Goal: Use online tool/utility

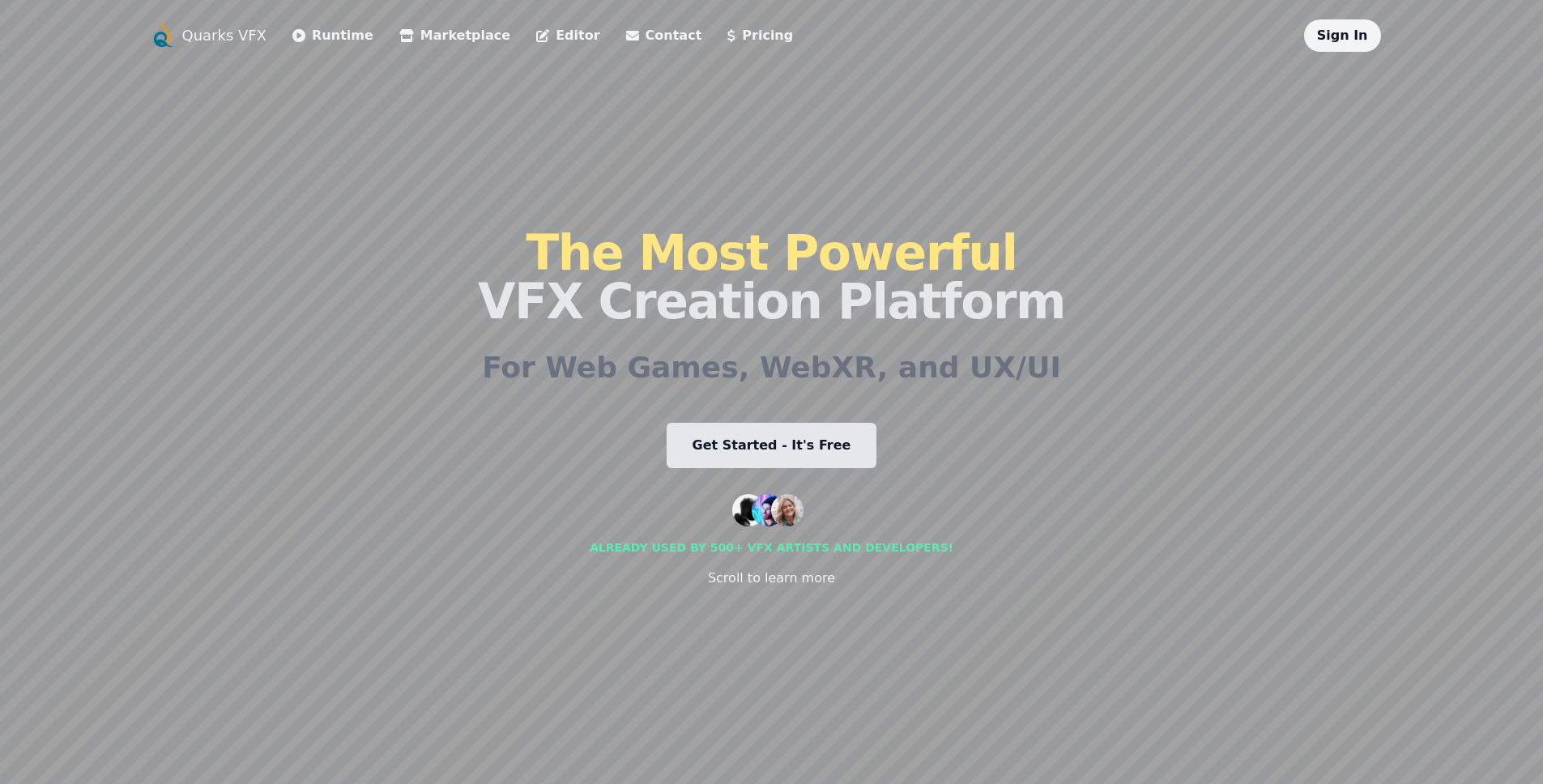
click at [728, 35] on link "Pricing" at bounding box center [760, 36] width 65 height 20
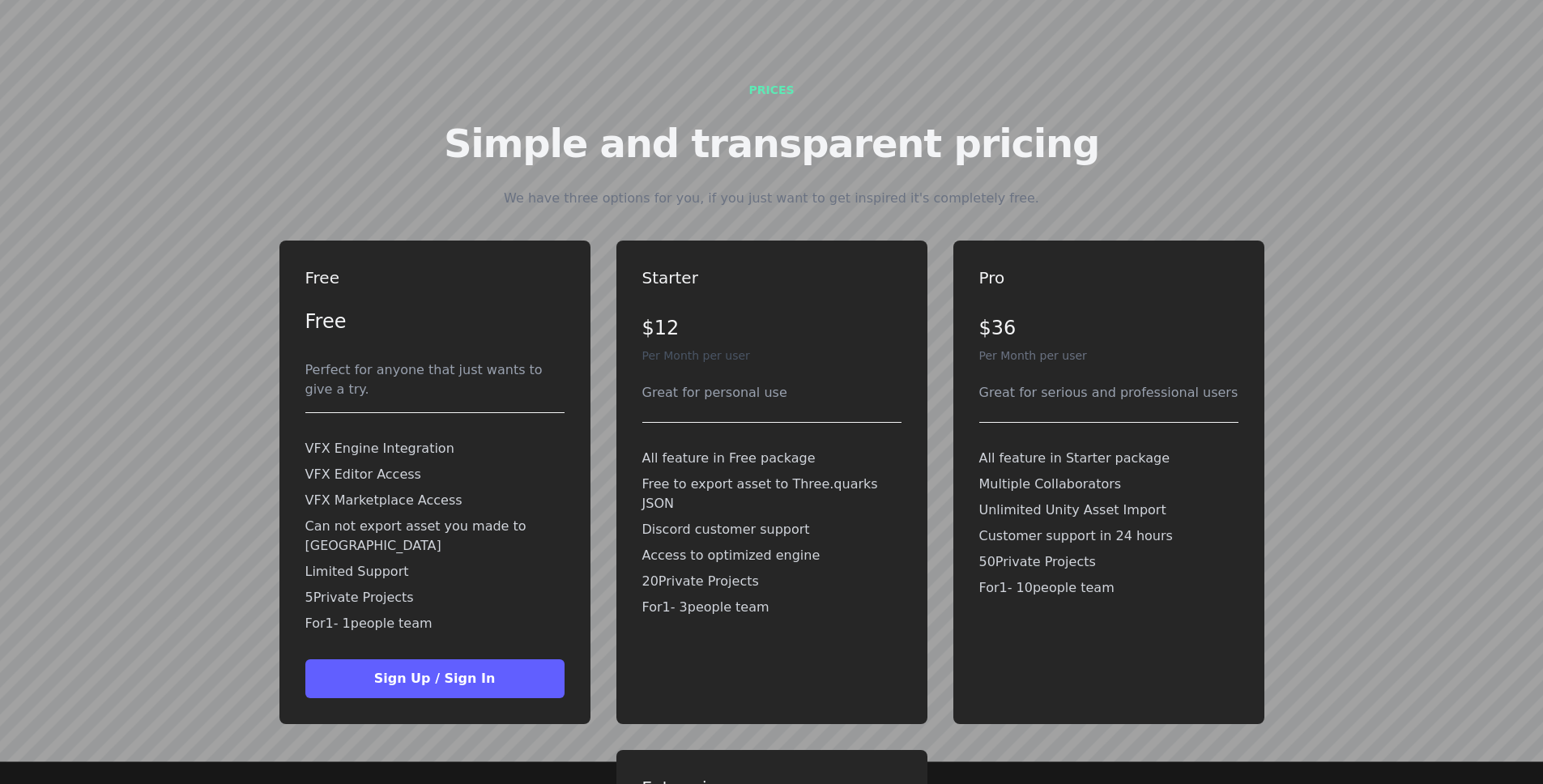
scroll to position [3644, 0]
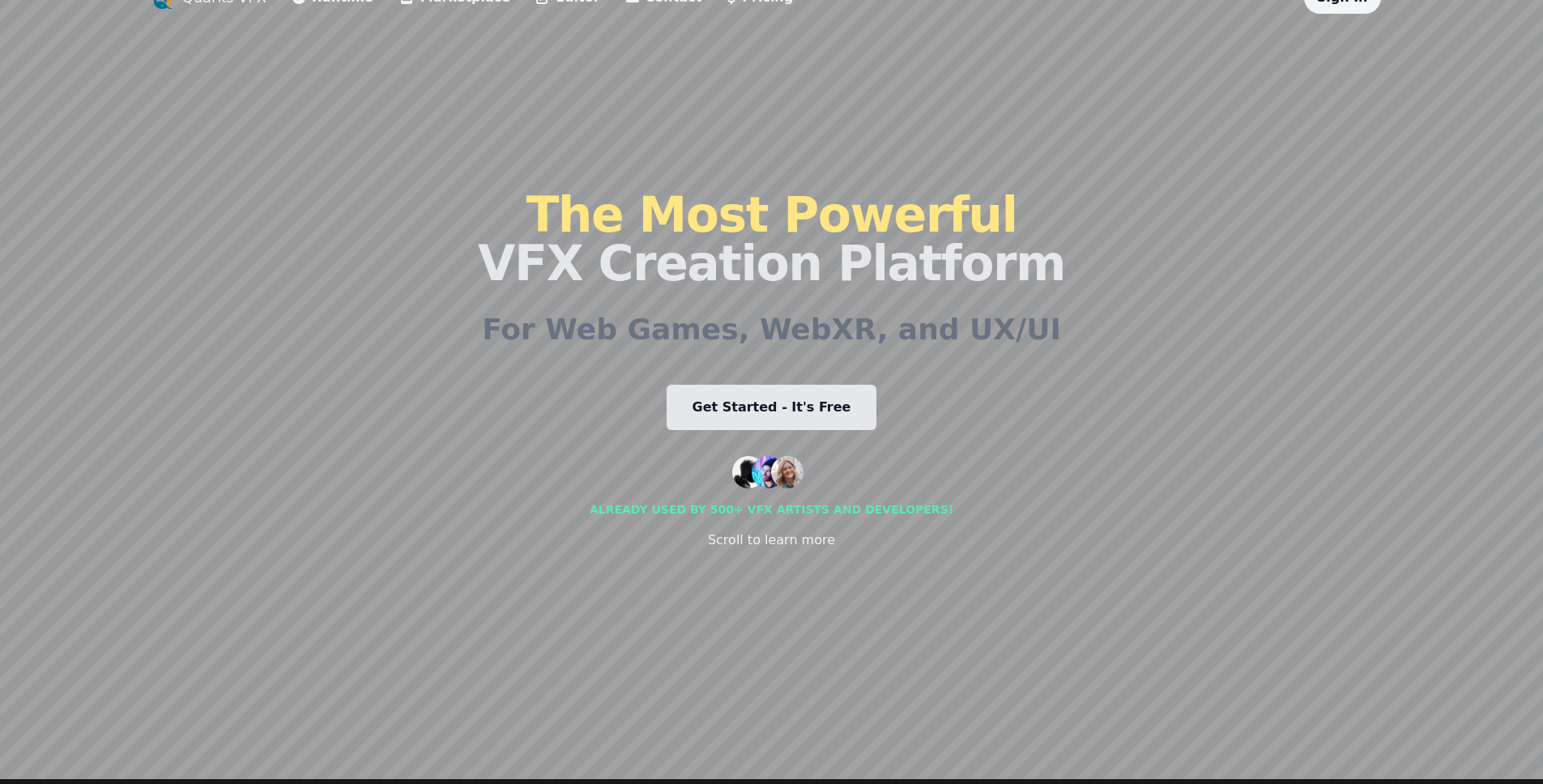
scroll to position [20, 0]
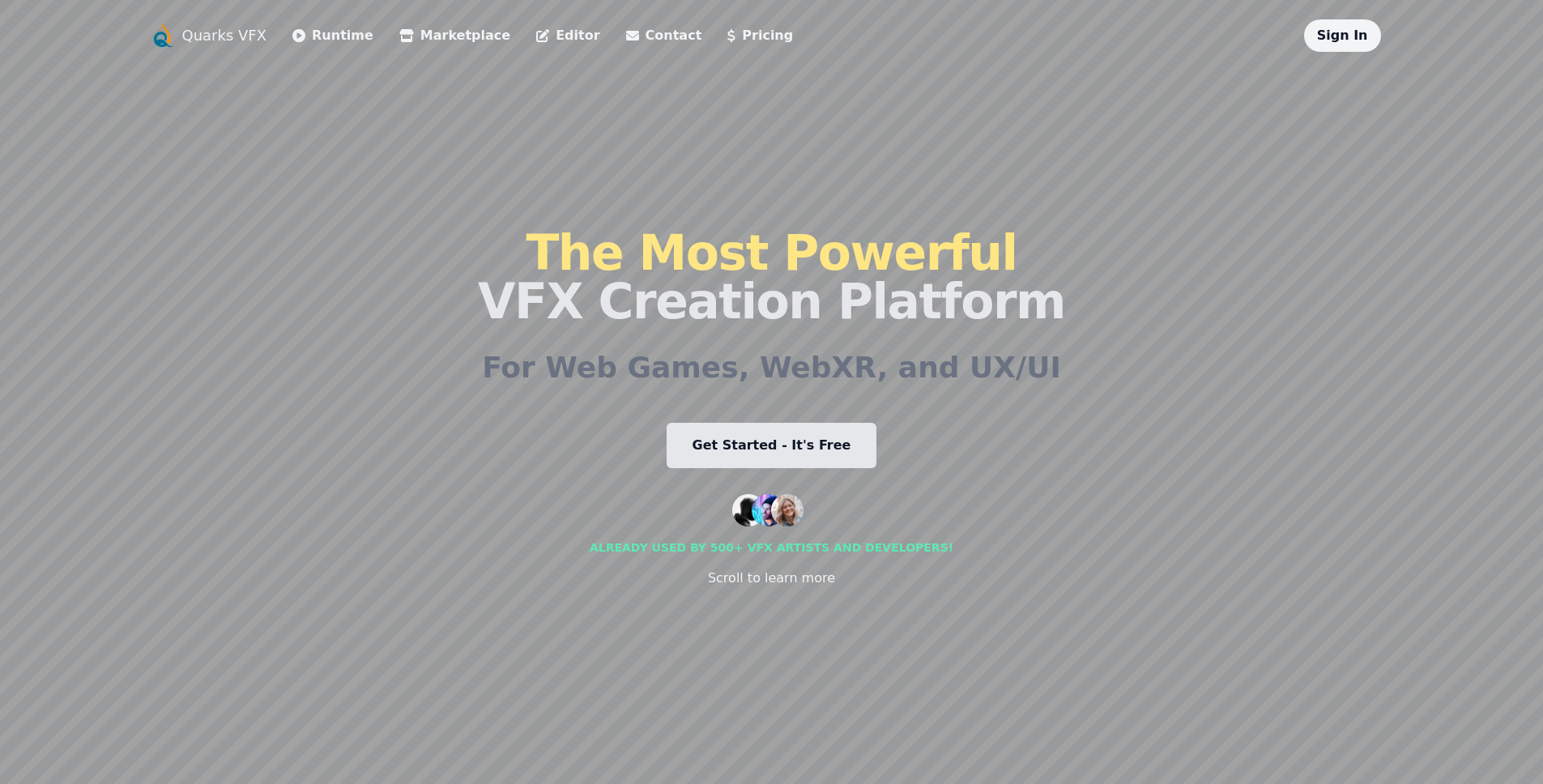
click at [790, 510] on img at bounding box center [787, 510] width 32 height 32
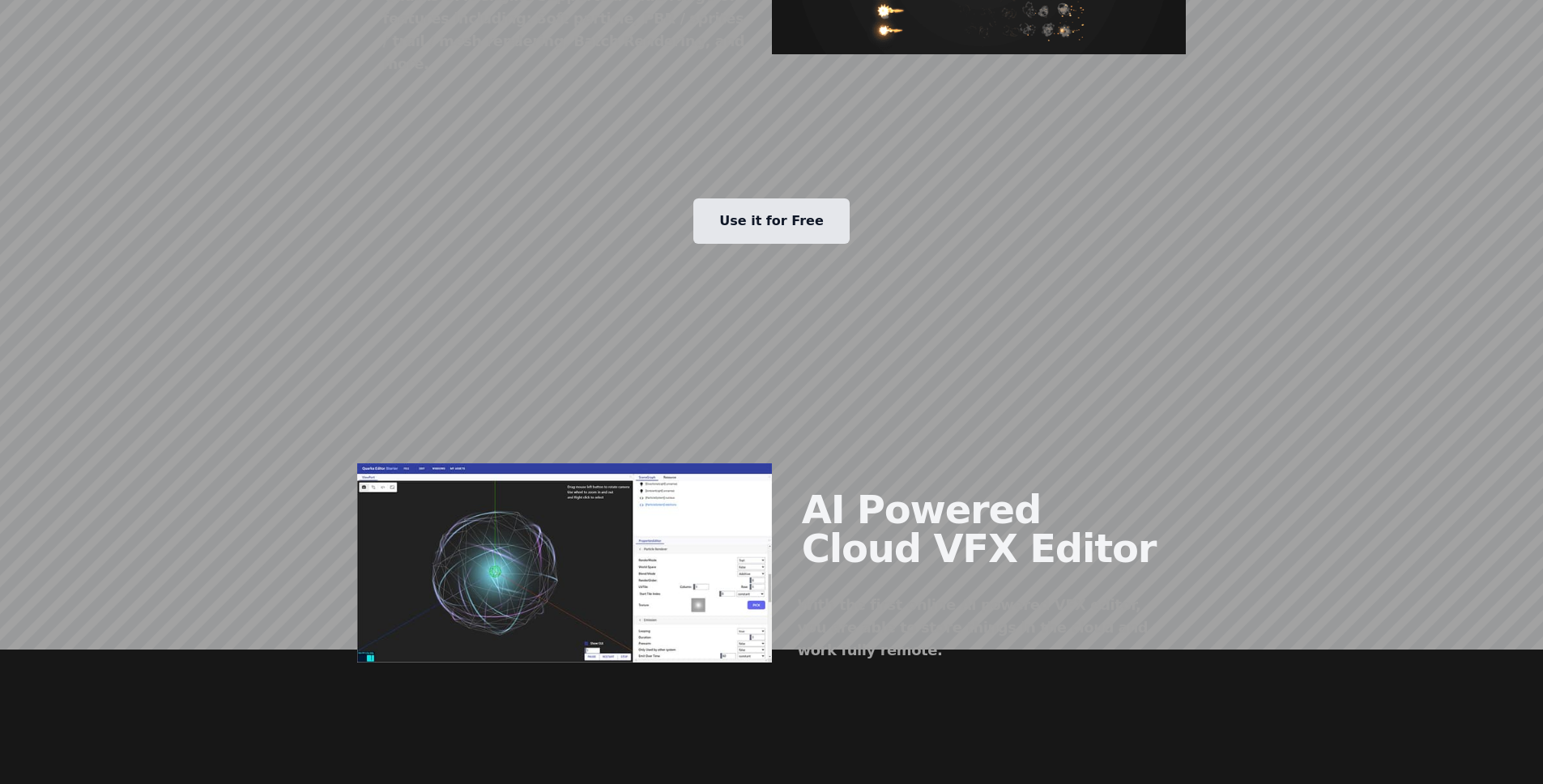
scroll to position [883, 0]
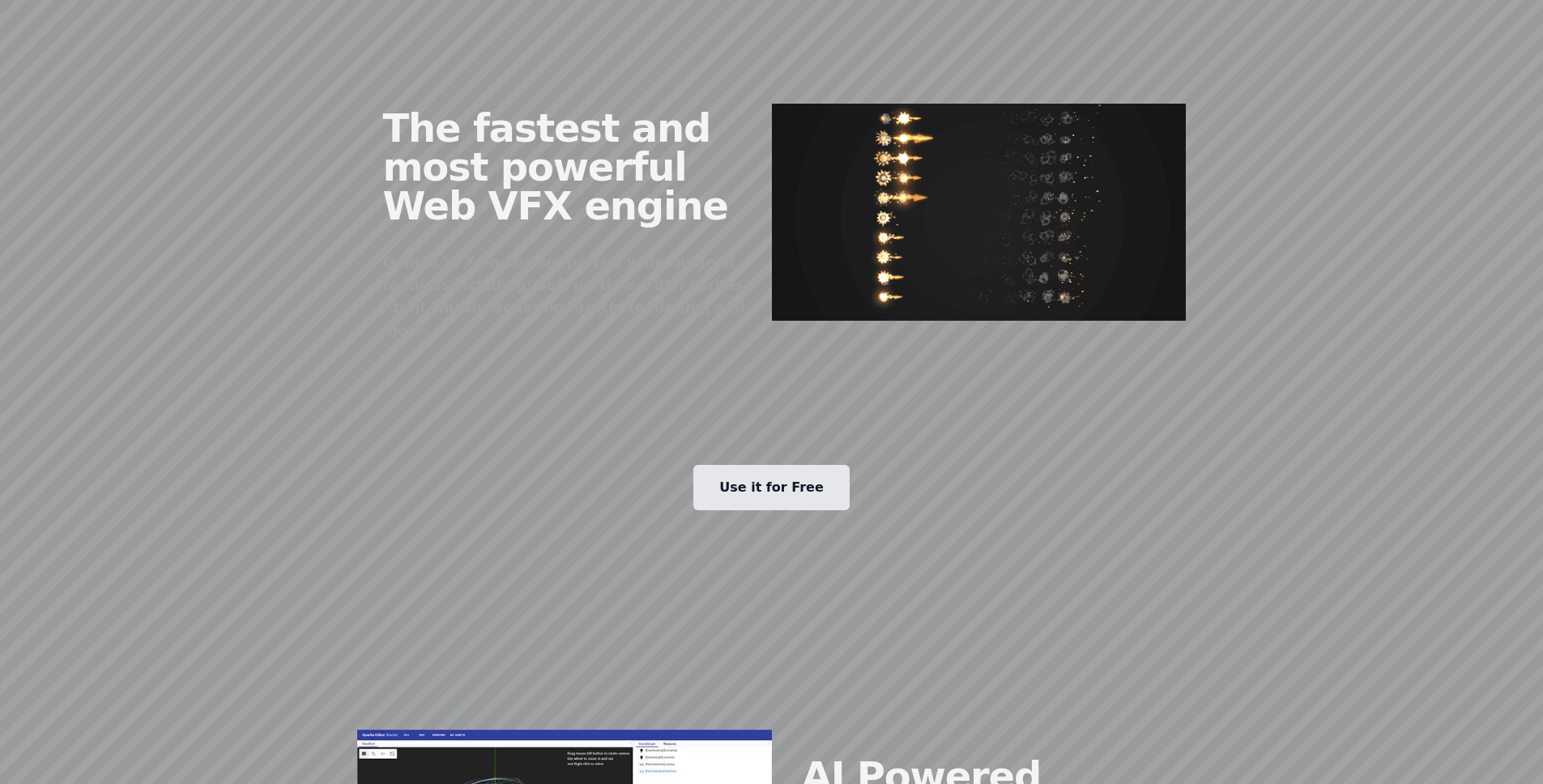
click at [814, 465] on link "Use it for Free" at bounding box center [772, 487] width 156 height 46
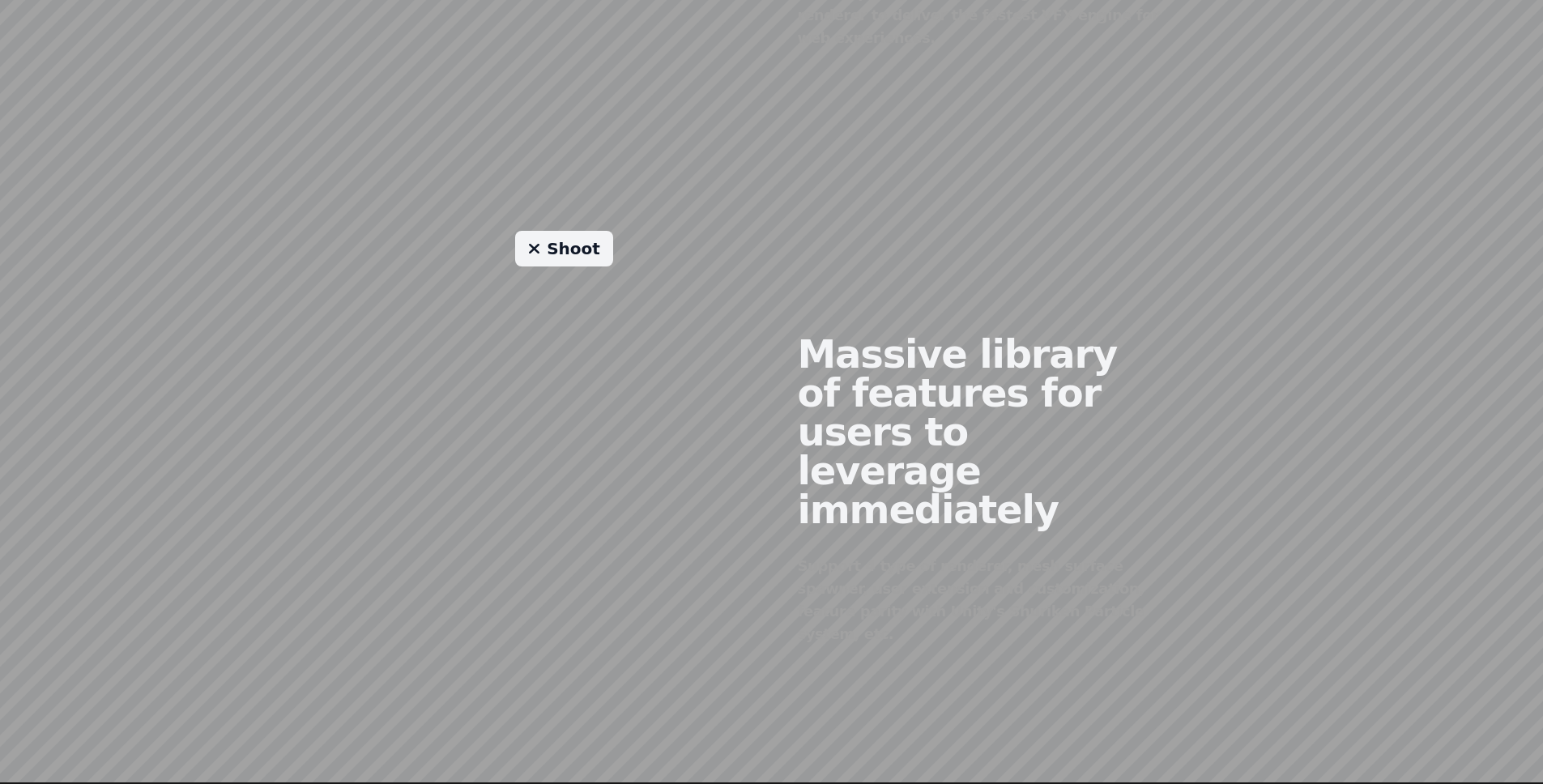
scroll to position [1236, 0]
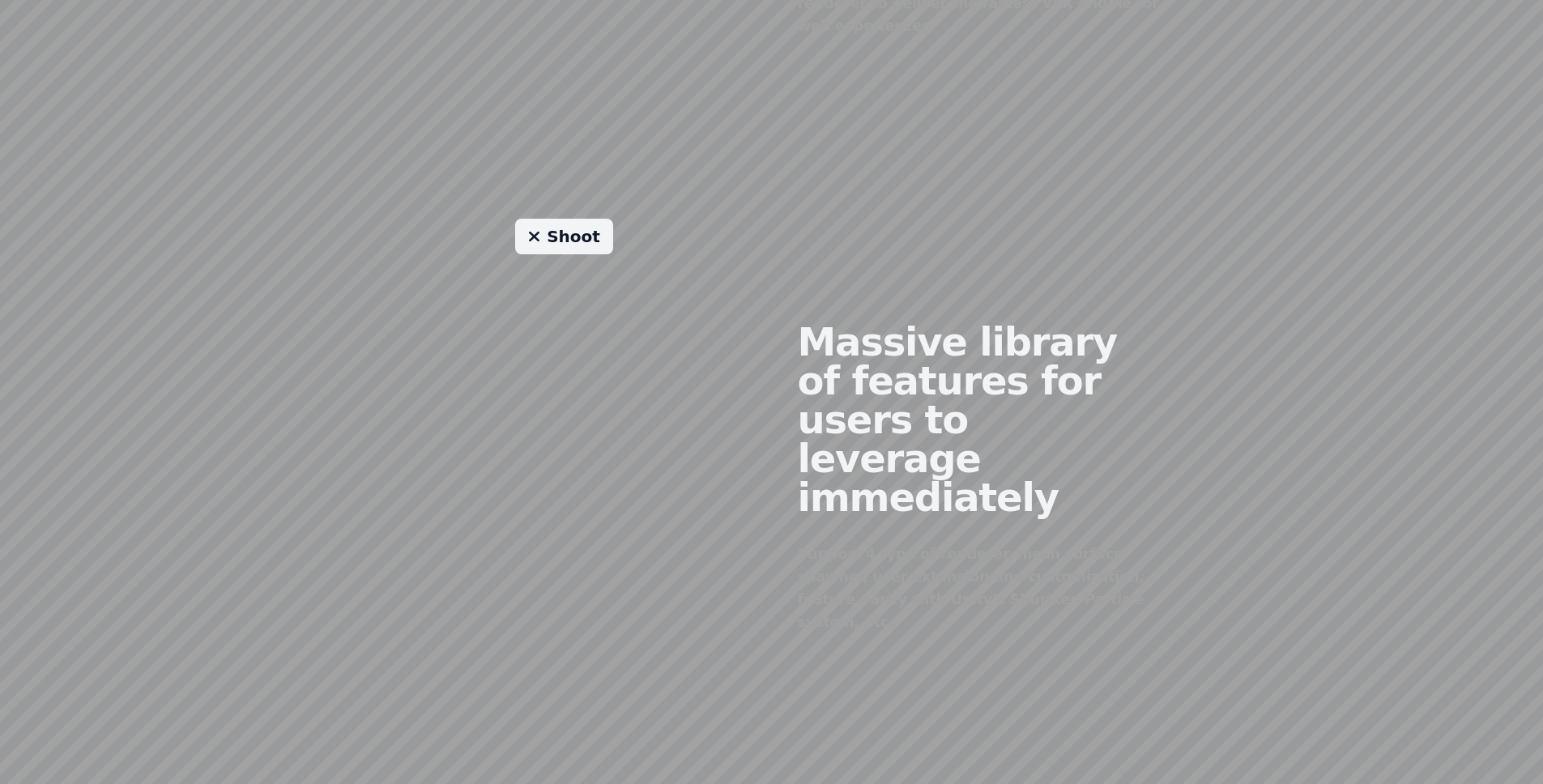
click at [930, 527] on div "Massive library of features for users to leverage immediately Support 4 type of…" at bounding box center [979, 465] width 414 height 492
drag, startPoint x: 797, startPoint y: 501, endPoint x: 955, endPoint y: 502, distance: 158.0
click at [955, 543] on div "Support 4 type of renderer, mesh surface spawner, user extension and customizat…" at bounding box center [979, 588] width 362 height 91
copy div "Shuriken Particle system"
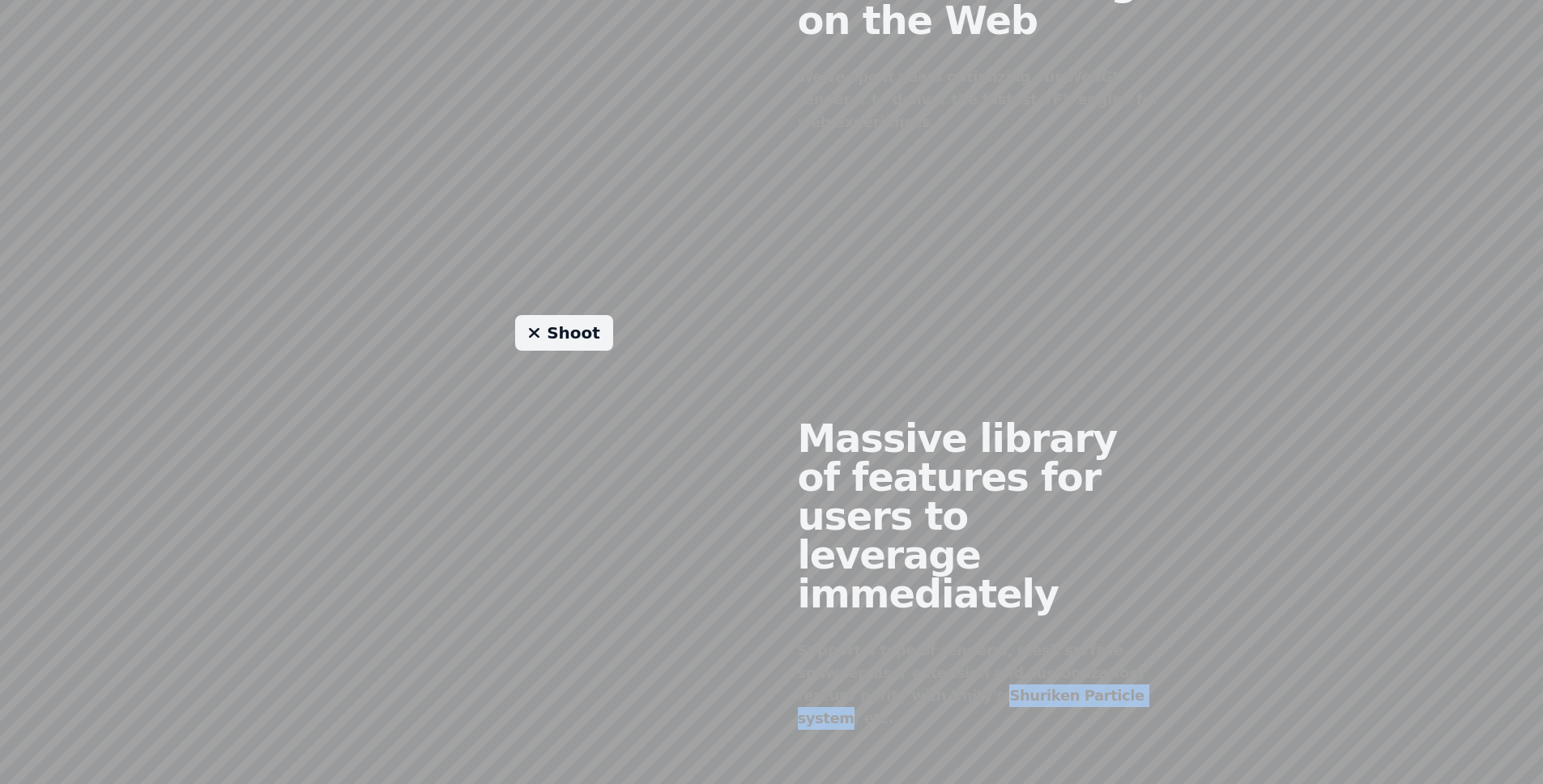
scroll to position [1100, 0]
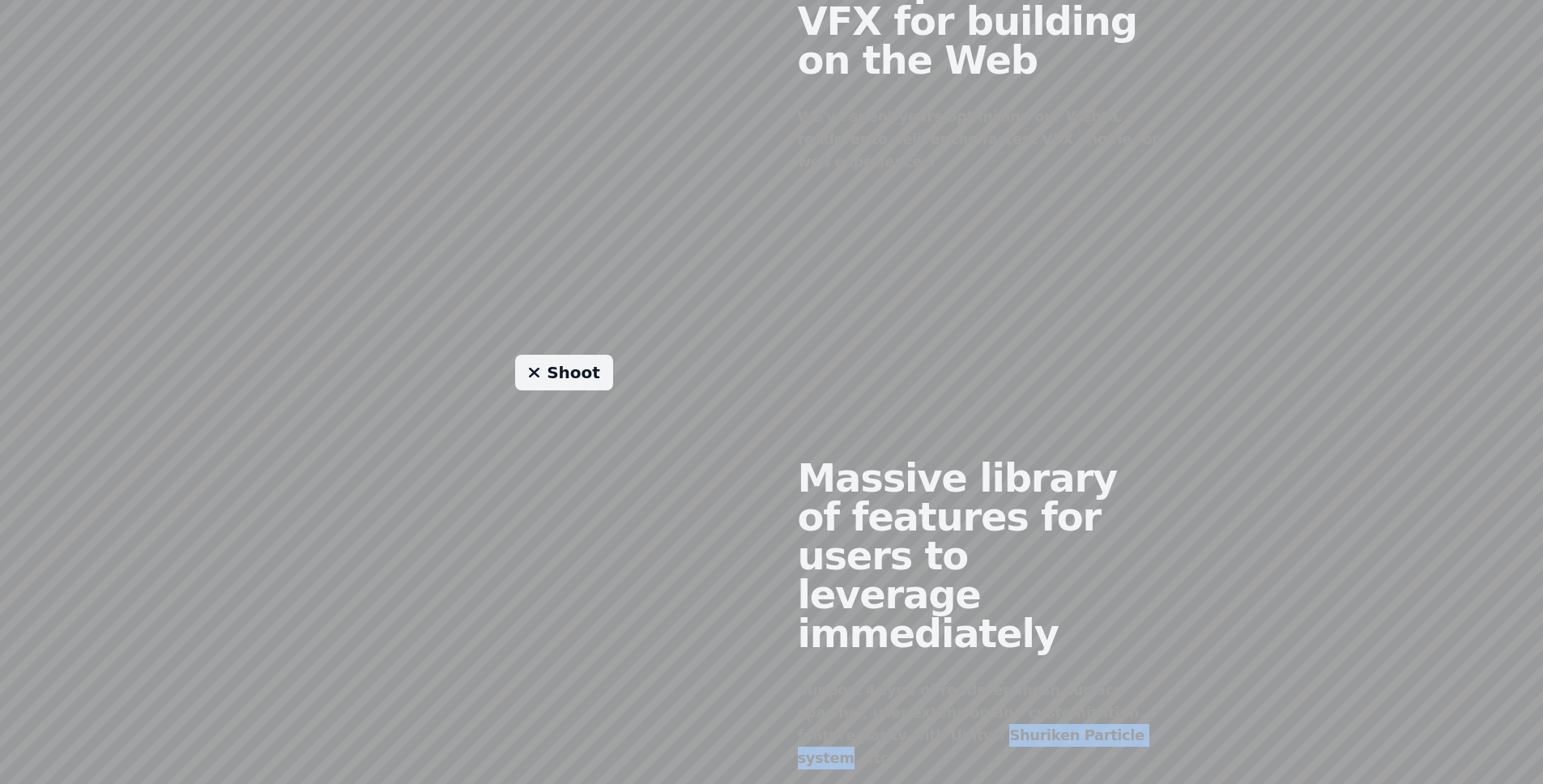
click at [567, 367] on link "Shoot" at bounding box center [563, 372] width 98 height 36
click at [568, 364] on link "Shoot" at bounding box center [563, 372] width 98 height 36
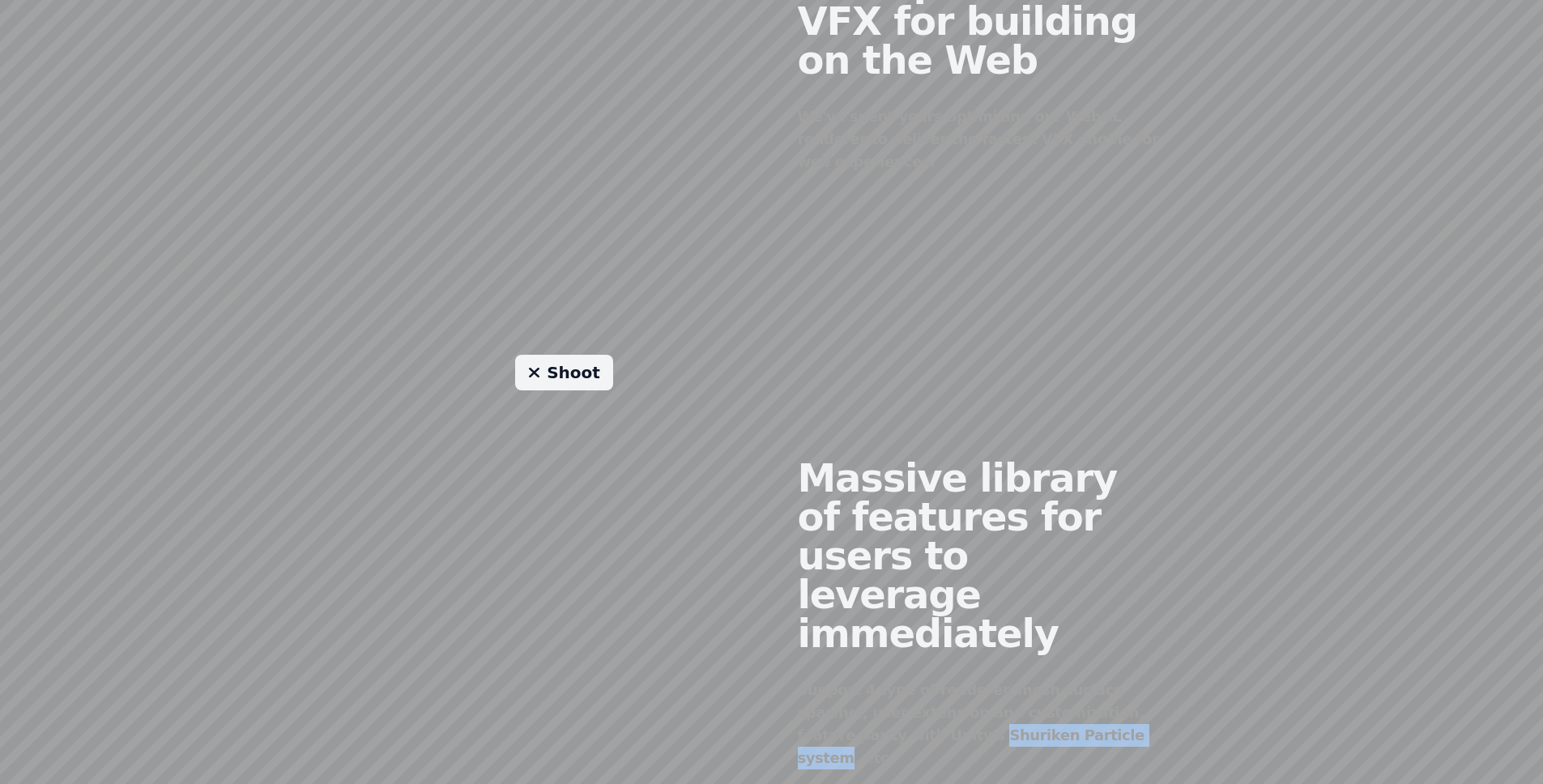
click at [568, 364] on link "Shoot" at bounding box center [563, 372] width 98 height 36
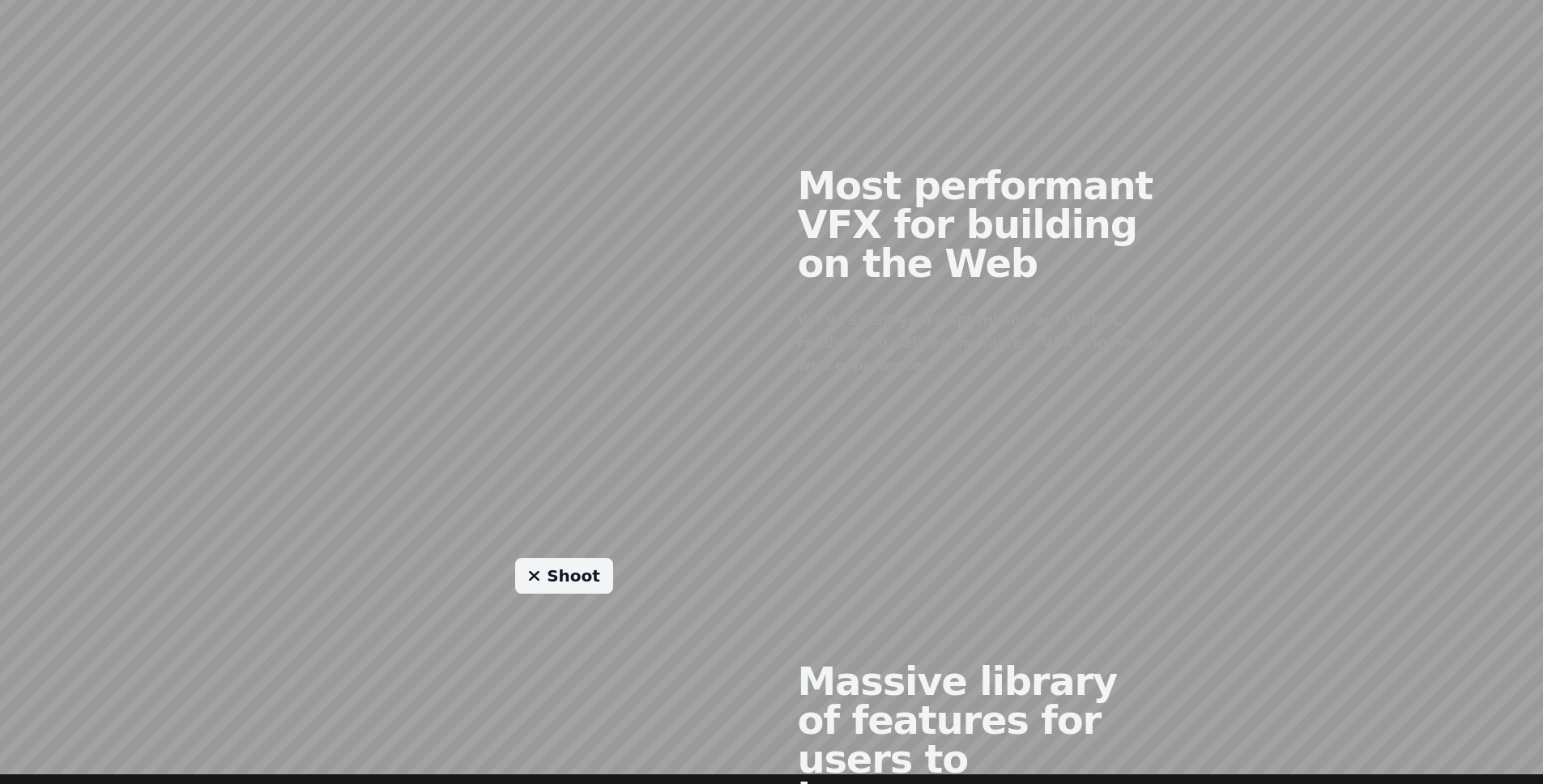
scroll to position [810, 0]
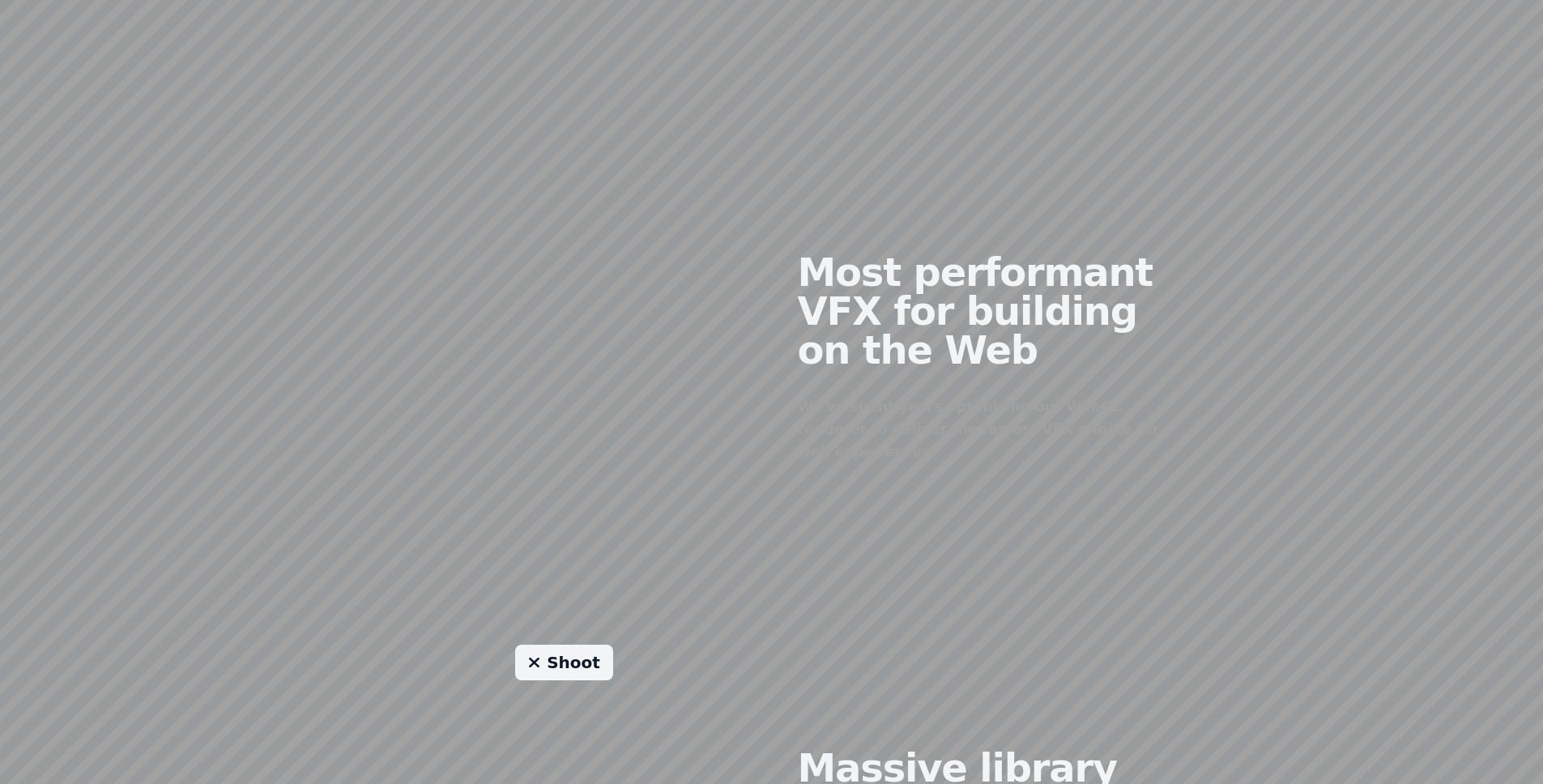
click at [531, 648] on link "Shoot" at bounding box center [563, 663] width 98 height 36
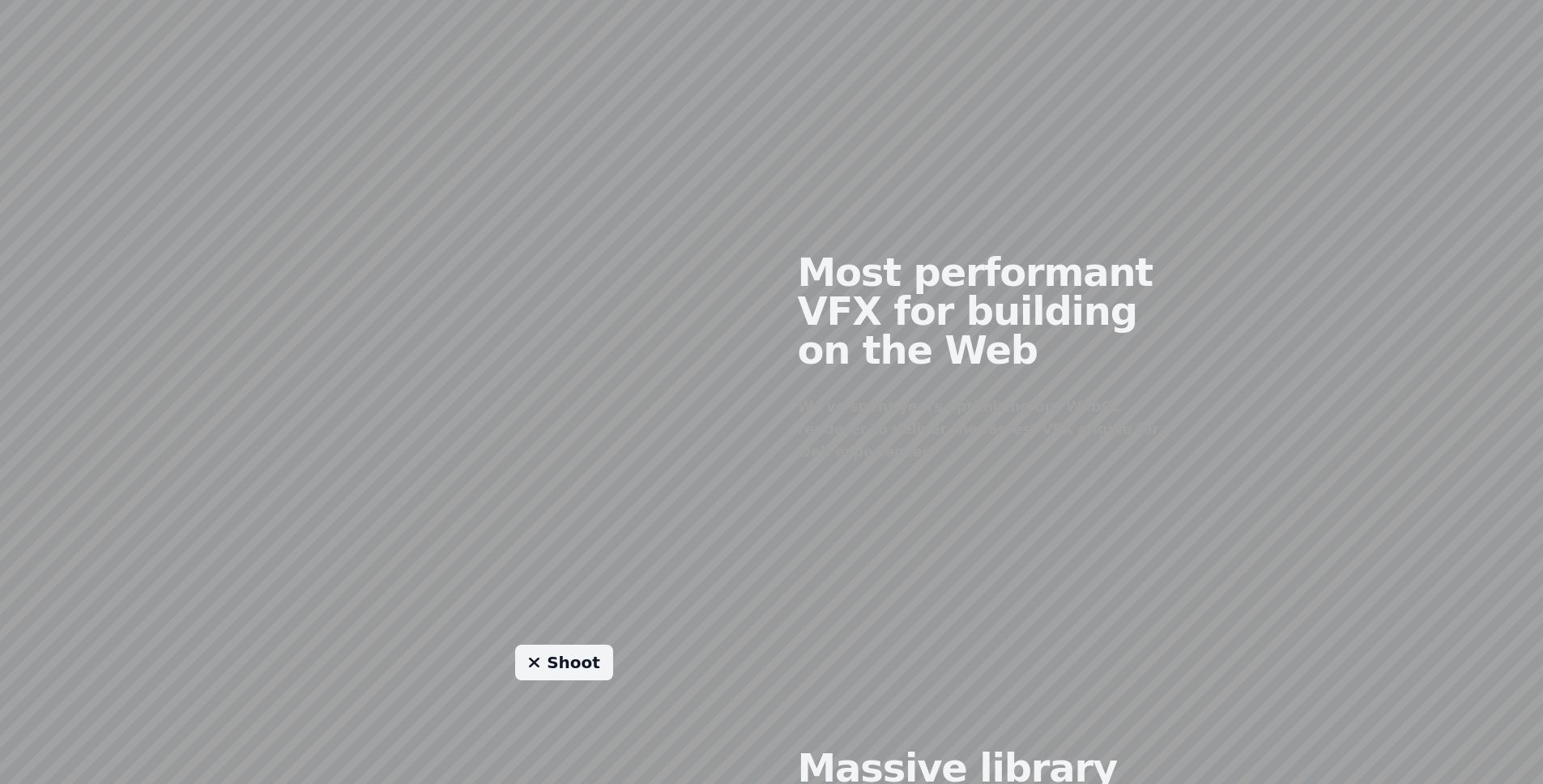
click at [531, 648] on link "Shoot" at bounding box center [563, 663] width 98 height 36
click at [537, 654] on icon at bounding box center [535, 662] width 13 height 16
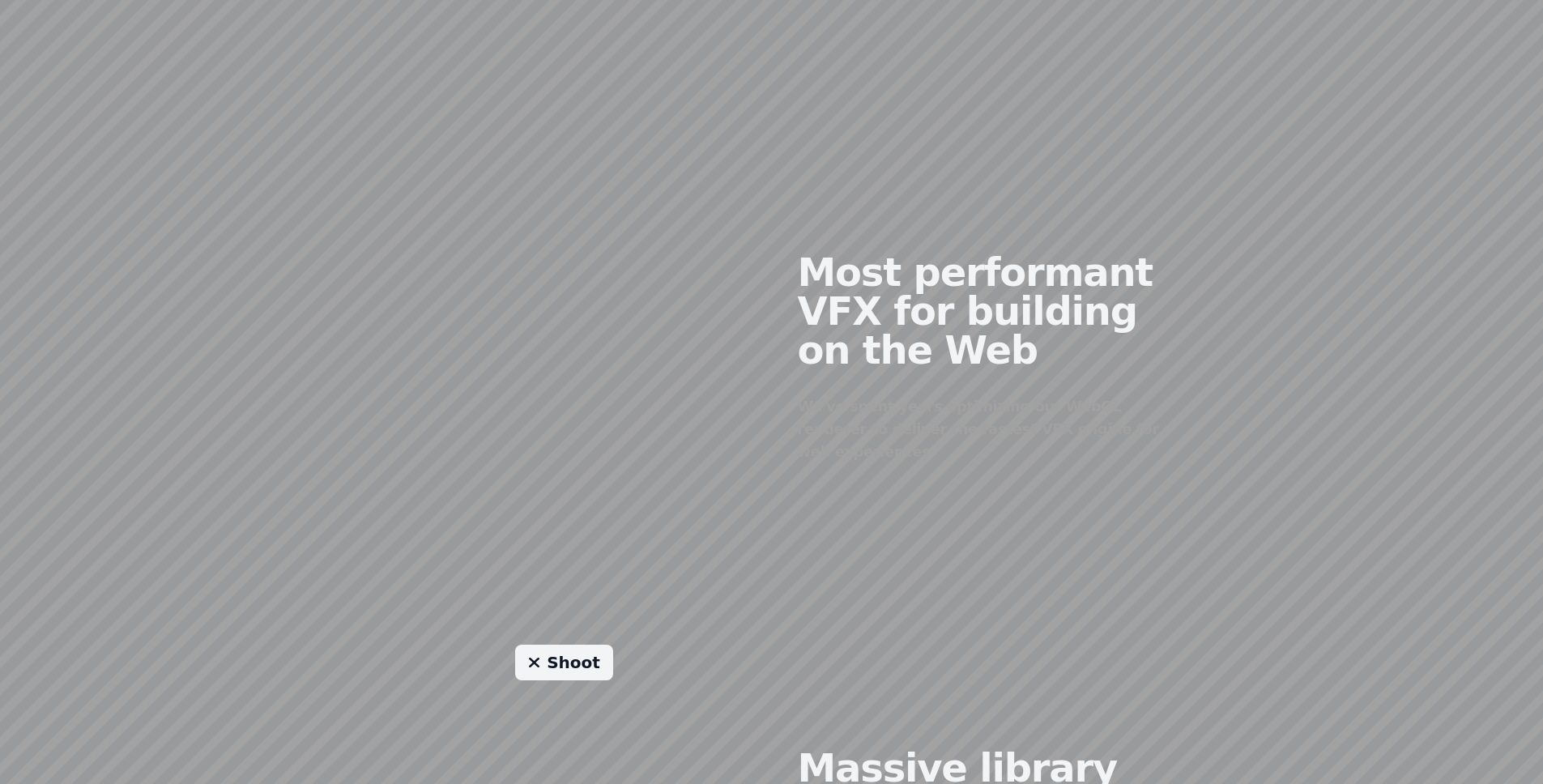
click at [537, 654] on icon at bounding box center [535, 662] width 13 height 16
drag, startPoint x: 689, startPoint y: 380, endPoint x: 586, endPoint y: 379, distance: 103.0
click at [586, 379] on div at bounding box center [564, 344] width 414 height 392
